Goal: Find specific page/section: Find specific page/section

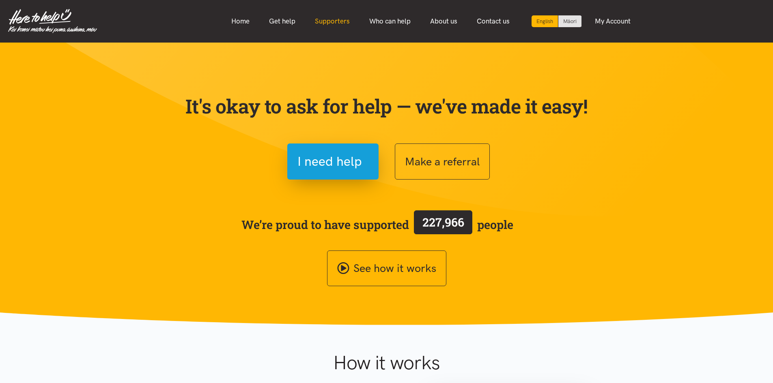
click at [336, 24] on link "Supporters" at bounding box center [332, 21] width 54 height 17
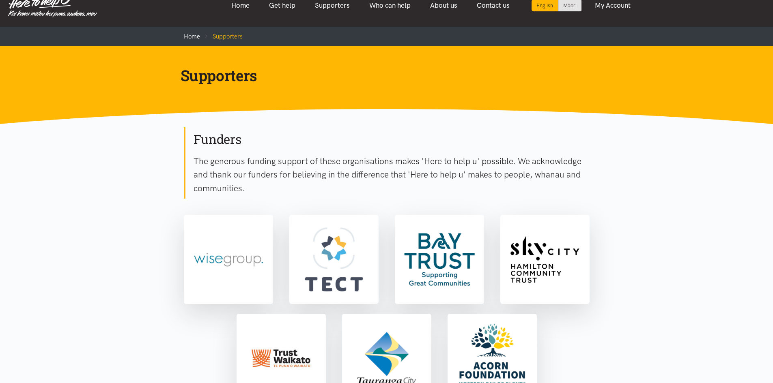
scroll to position [41, 0]
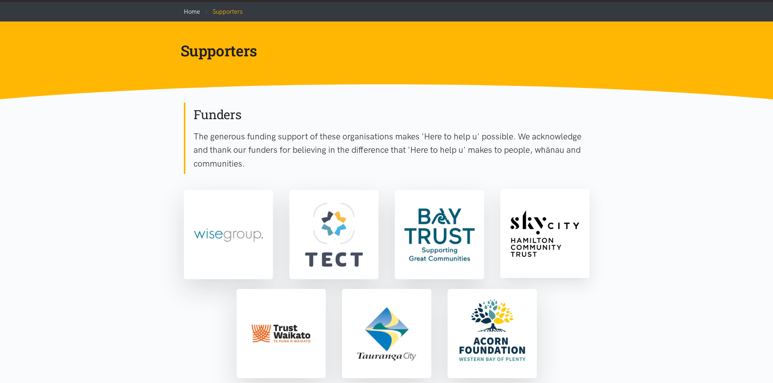
click at [549, 257] on img at bounding box center [545, 234] width 86 height 86
click at [465, 349] on img at bounding box center [492, 333] width 86 height 86
click at [364, 343] on img at bounding box center [387, 333] width 86 height 86
click at [296, 338] on img at bounding box center [281, 333] width 86 height 86
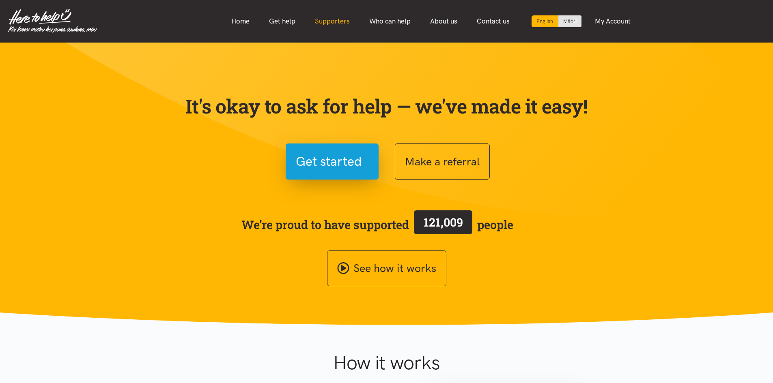
click at [329, 24] on link "Supporters" at bounding box center [332, 21] width 54 height 17
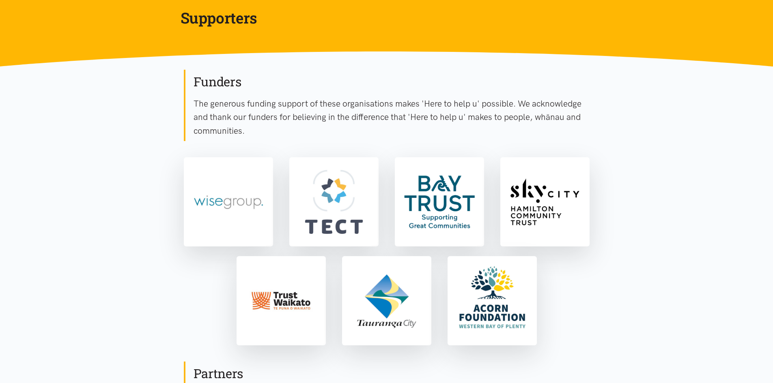
scroll to position [81, 0]
